Goal: Find specific page/section: Find specific page/section

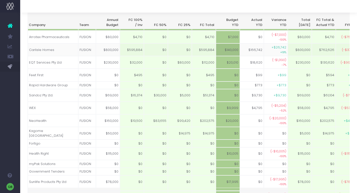
scroll to position [0, 898]
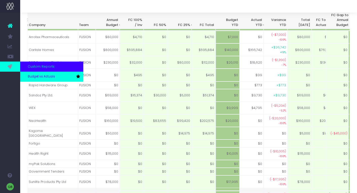
click at [34, 79] on link "Budget vs Actuals" at bounding box center [51, 77] width 63 height 10
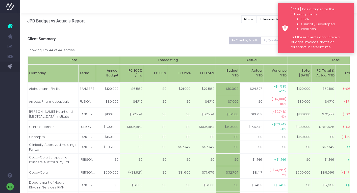
click at [284, 17] on div "Monday has a target for the following clients TEVA Clinically Developed WellTec…" at bounding box center [316, 28] width 76 height 50
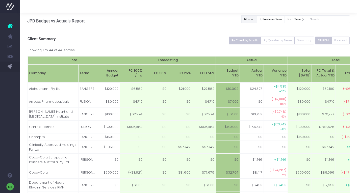
click at [256, 20] on button "filter" at bounding box center [248, 19] width 15 height 8
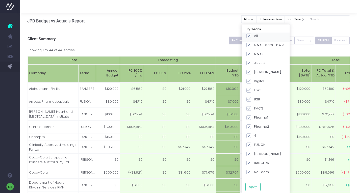
click at [251, 36] on span at bounding box center [248, 36] width 5 height 5
click at [254, 36] on input "All" at bounding box center [255, 34] width 3 height 3
checkbox input "false"
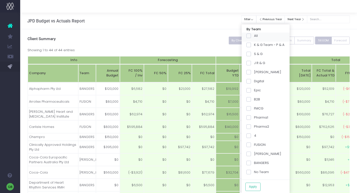
checkbox input "false"
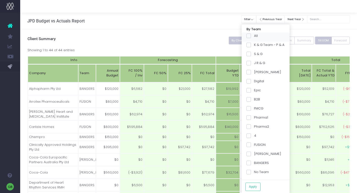
checkbox input "false"
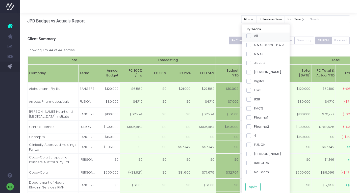
checkbox input "false"
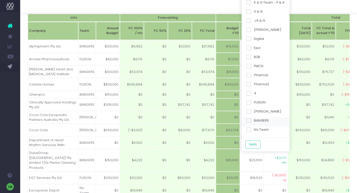
click at [251, 123] on span at bounding box center [248, 120] width 5 height 5
click at [254, 121] on input "BANGERS" at bounding box center [255, 119] width 3 height 3
checkbox input "true"
click at [256, 142] on button "Apply" at bounding box center [252, 144] width 15 height 8
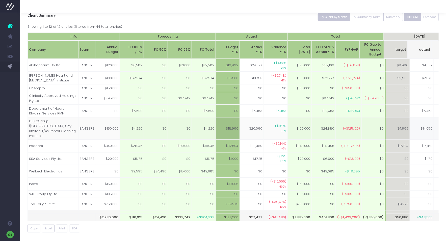
scroll to position [0, 13]
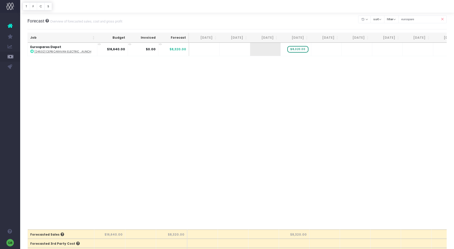
scroll to position [4, 0]
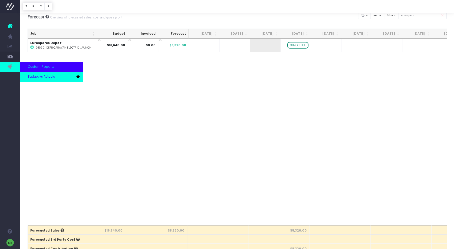
click at [31, 78] on span "Budget vs Actuals" at bounding box center [41, 76] width 27 height 5
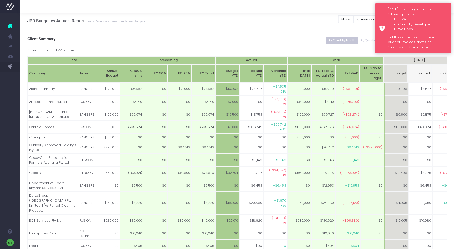
click at [379, 17] on div "Monday has a target for the following clients TEVA Clinically Developed WellTec…" at bounding box center [414, 28] width 76 height 50
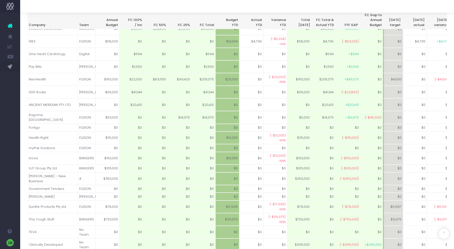
scroll to position [366, 0]
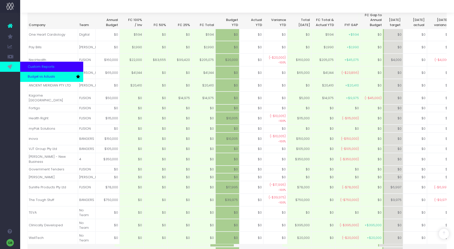
click at [30, 77] on span "Budget vs Actuals" at bounding box center [41, 76] width 27 height 5
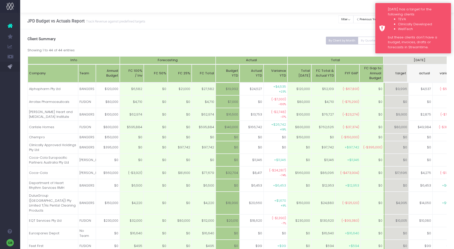
click at [390, 28] on ul "TEVA Clinically Developed WellTech" at bounding box center [417, 24] width 59 height 15
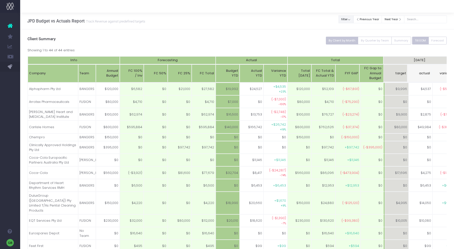
click at [354, 20] on button "filter" at bounding box center [346, 19] width 15 height 8
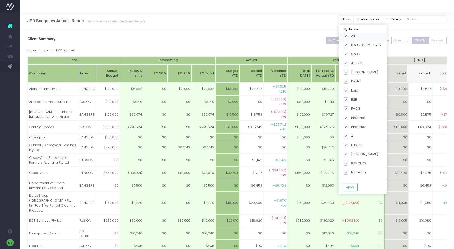
click at [348, 37] on span at bounding box center [346, 36] width 5 height 5
click at [352, 37] on input "All" at bounding box center [352, 34] width 3 height 3
checkbox input "false"
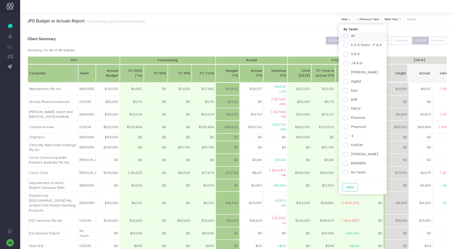
checkbox input "false"
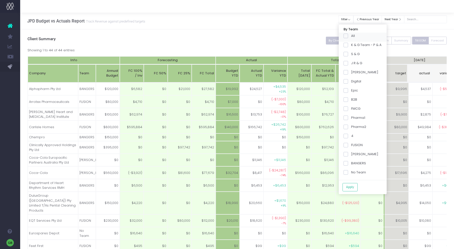
checkbox input "false"
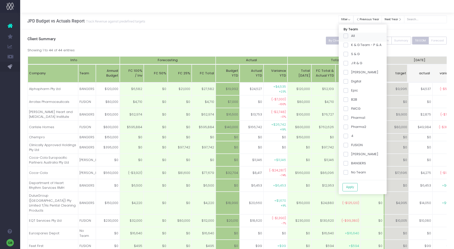
checkbox input "false"
click at [348, 164] on span at bounding box center [346, 163] width 5 height 5
click at [351, 164] on input "BANGERS" at bounding box center [352, 162] width 3 height 3
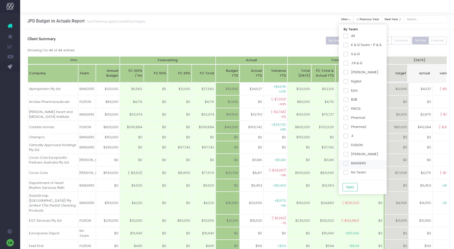
checkbox input "true"
click at [354, 183] on button "Apply" at bounding box center [350, 187] width 15 height 8
